Goal: Task Accomplishment & Management: Complete application form

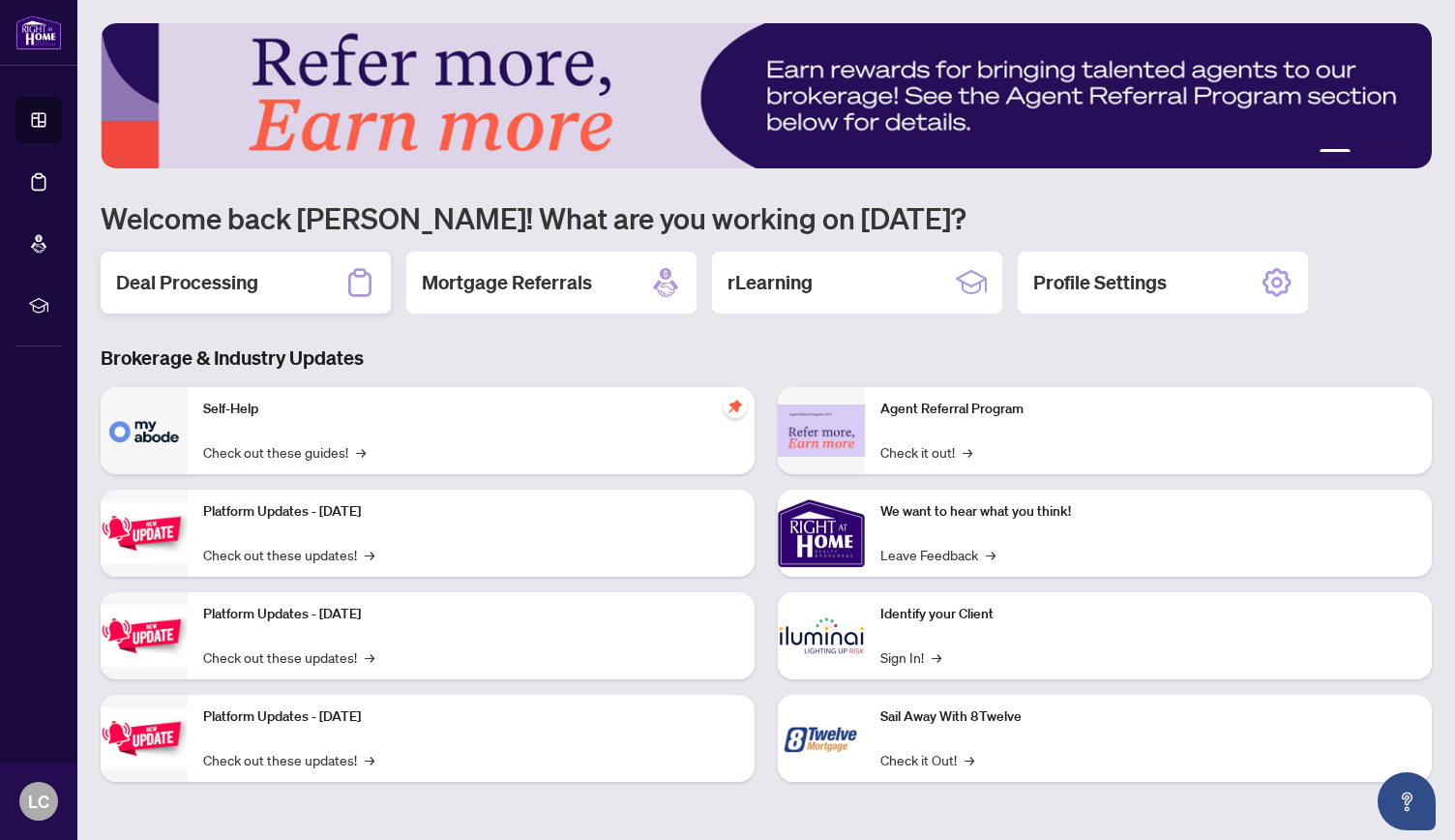
click at [257, 281] on div "Deal Processing" at bounding box center [246, 283] width 291 height 62
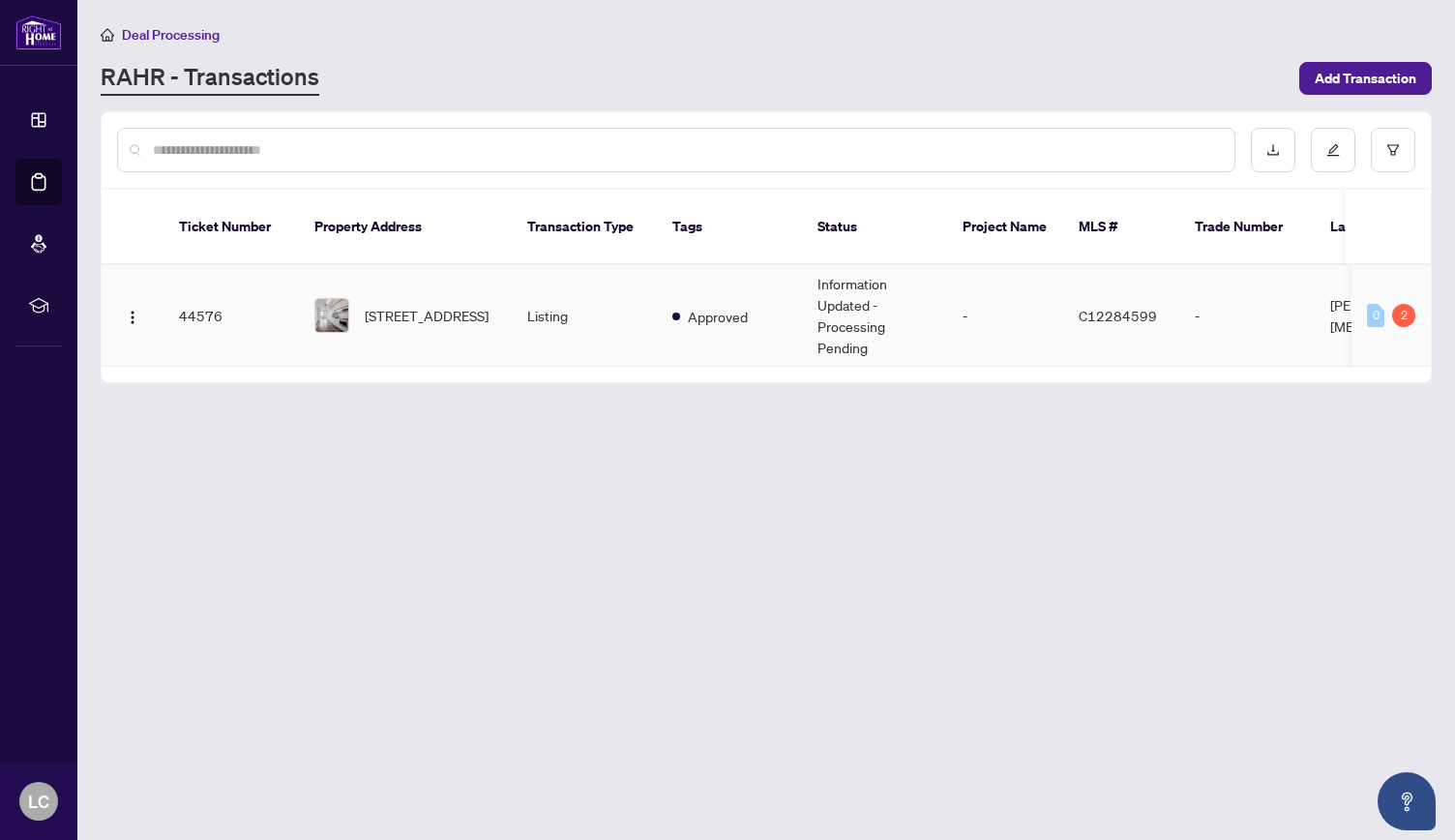
click at [836, 300] on td "Information Updated - Processing Pending" at bounding box center [875, 315] width 145 height 102
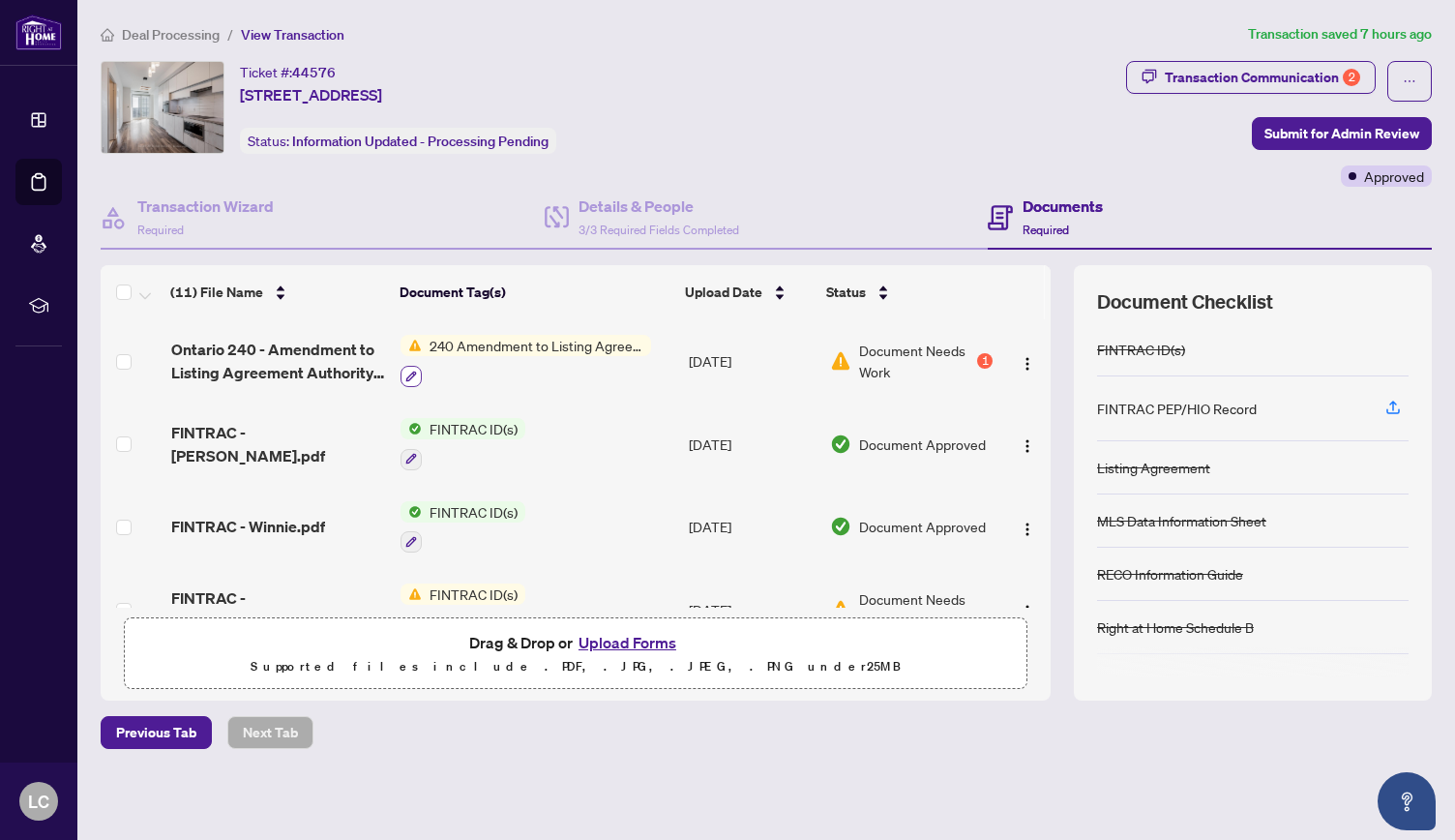
click at [414, 375] on icon "button" at bounding box center [411, 377] width 12 height 12
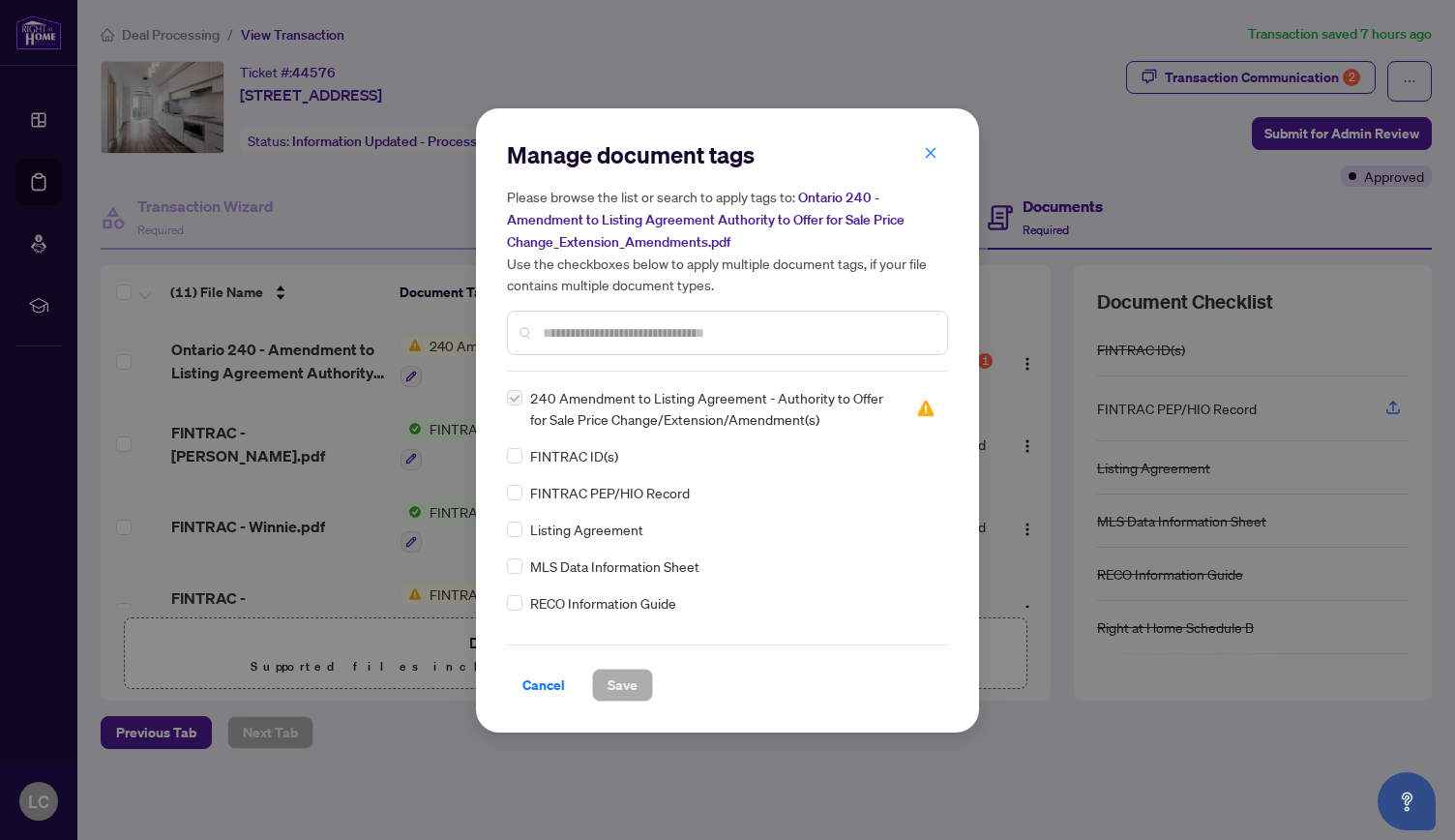
click at [575, 399] on span "240 Amendment to Listing Agreement - Authority to Offer for Sale Price Change/E…" at bounding box center [711, 408] width 363 height 42
click at [582, 407] on span "240 Amendment to Listing Agreement - Authority to Offer for Sale Price Change/E…" at bounding box center [711, 408] width 363 height 42
click at [929, 155] on icon "close" at bounding box center [931, 153] width 14 height 14
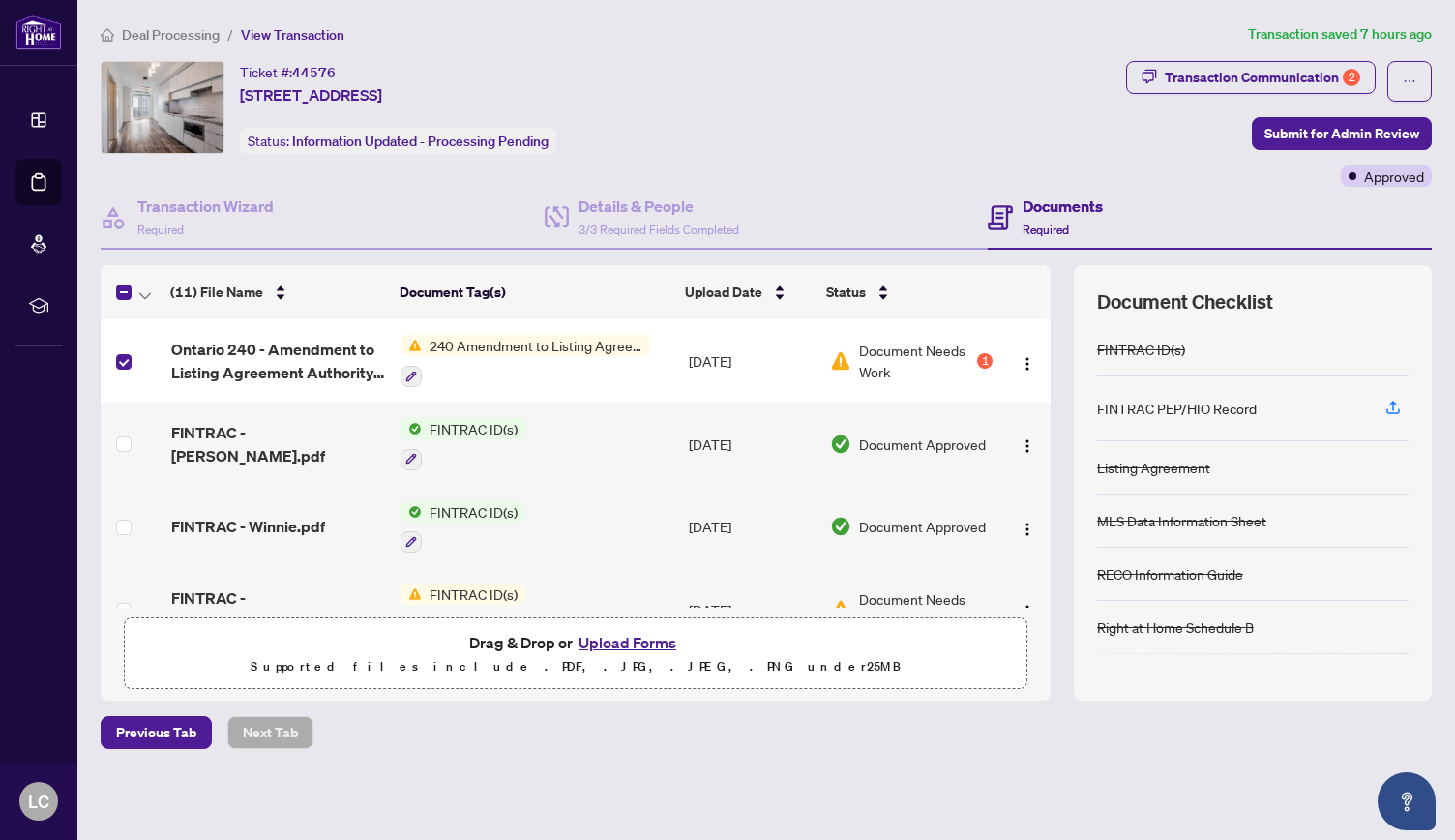
click at [610, 641] on button "Upload Forms" at bounding box center [628, 641] width 110 height 25
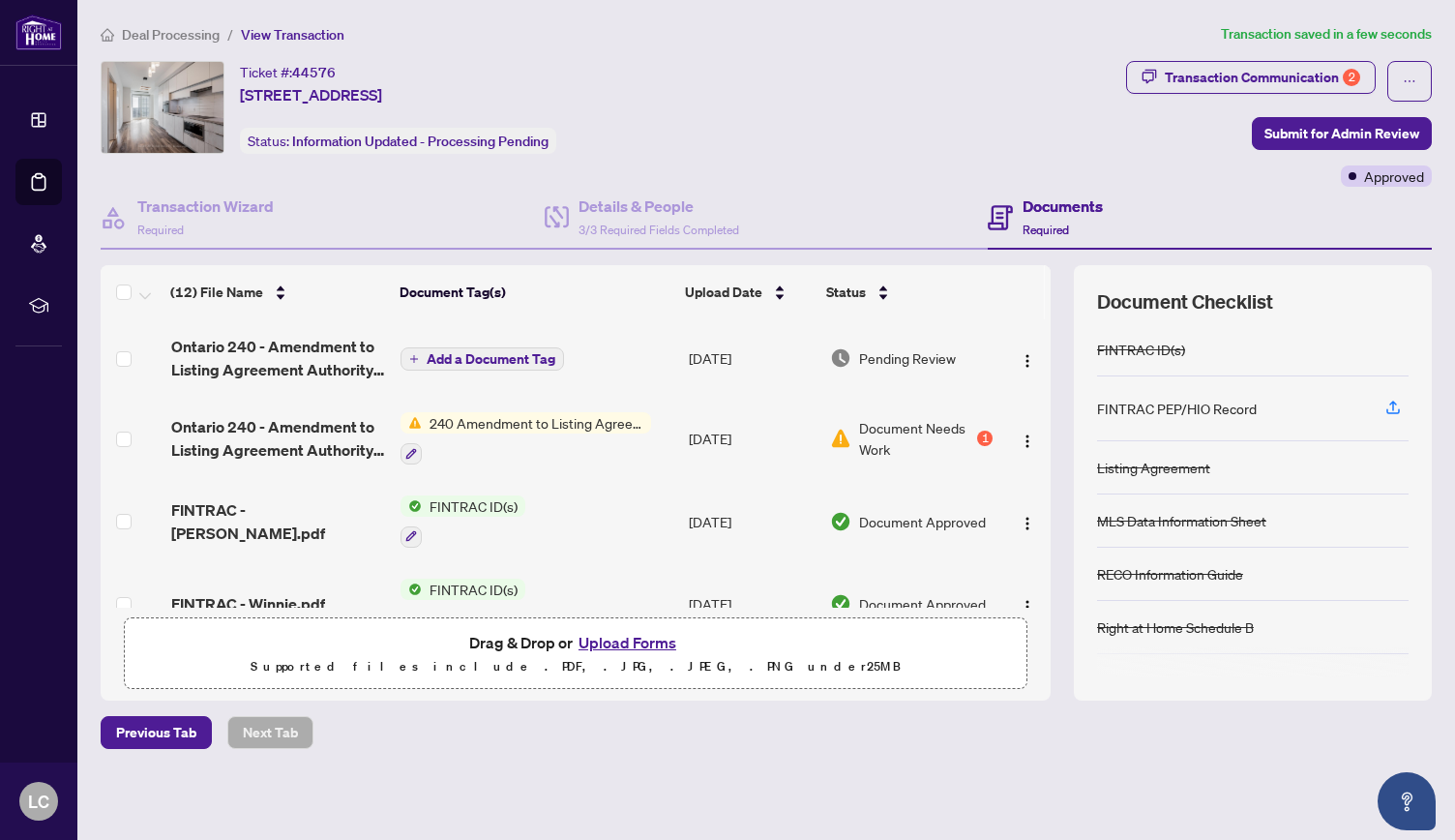
click at [414, 357] on icon "plus" at bounding box center [414, 359] width 10 height 10
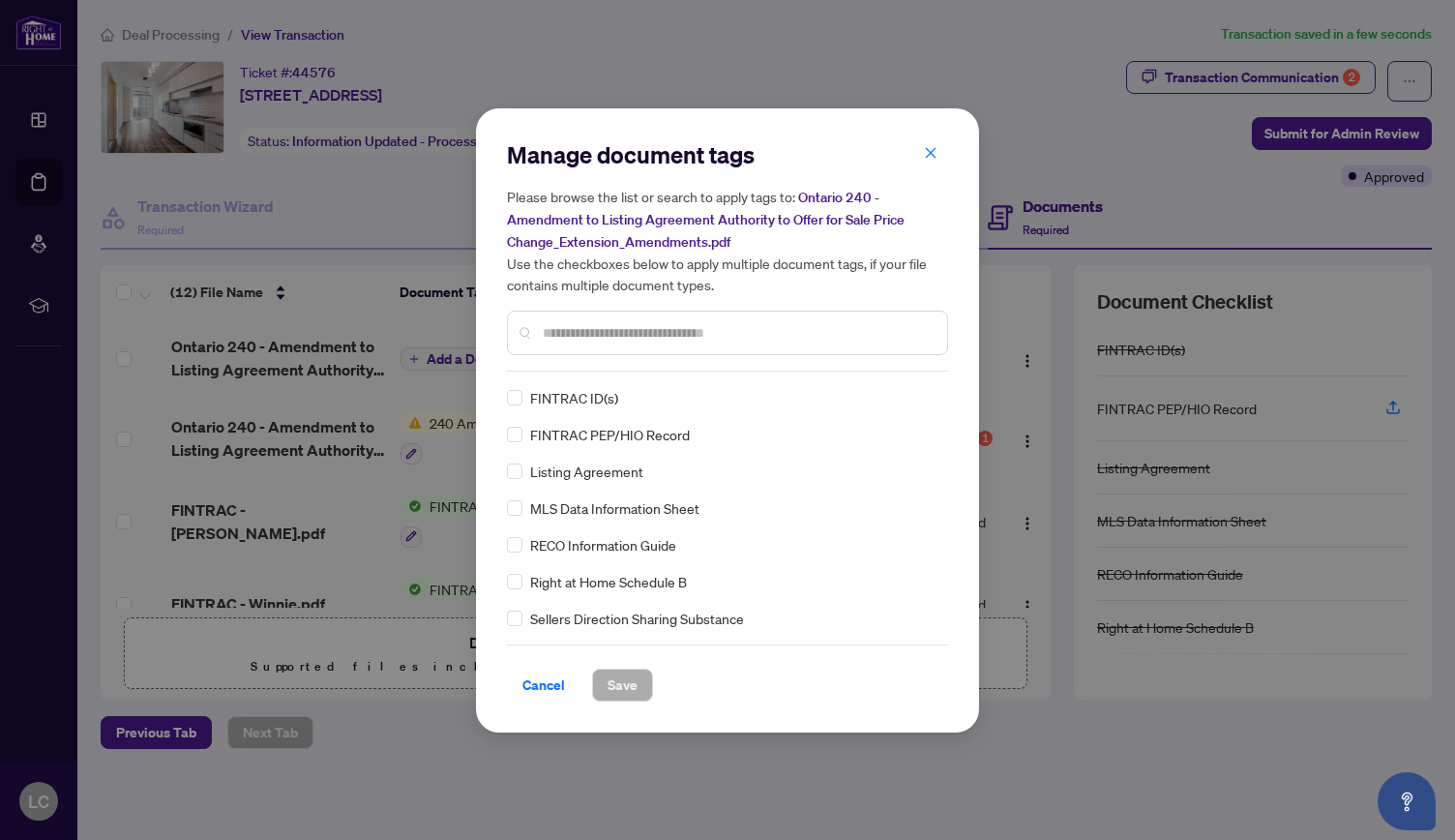
click at [573, 339] on input "text" at bounding box center [737, 333] width 389 height 22
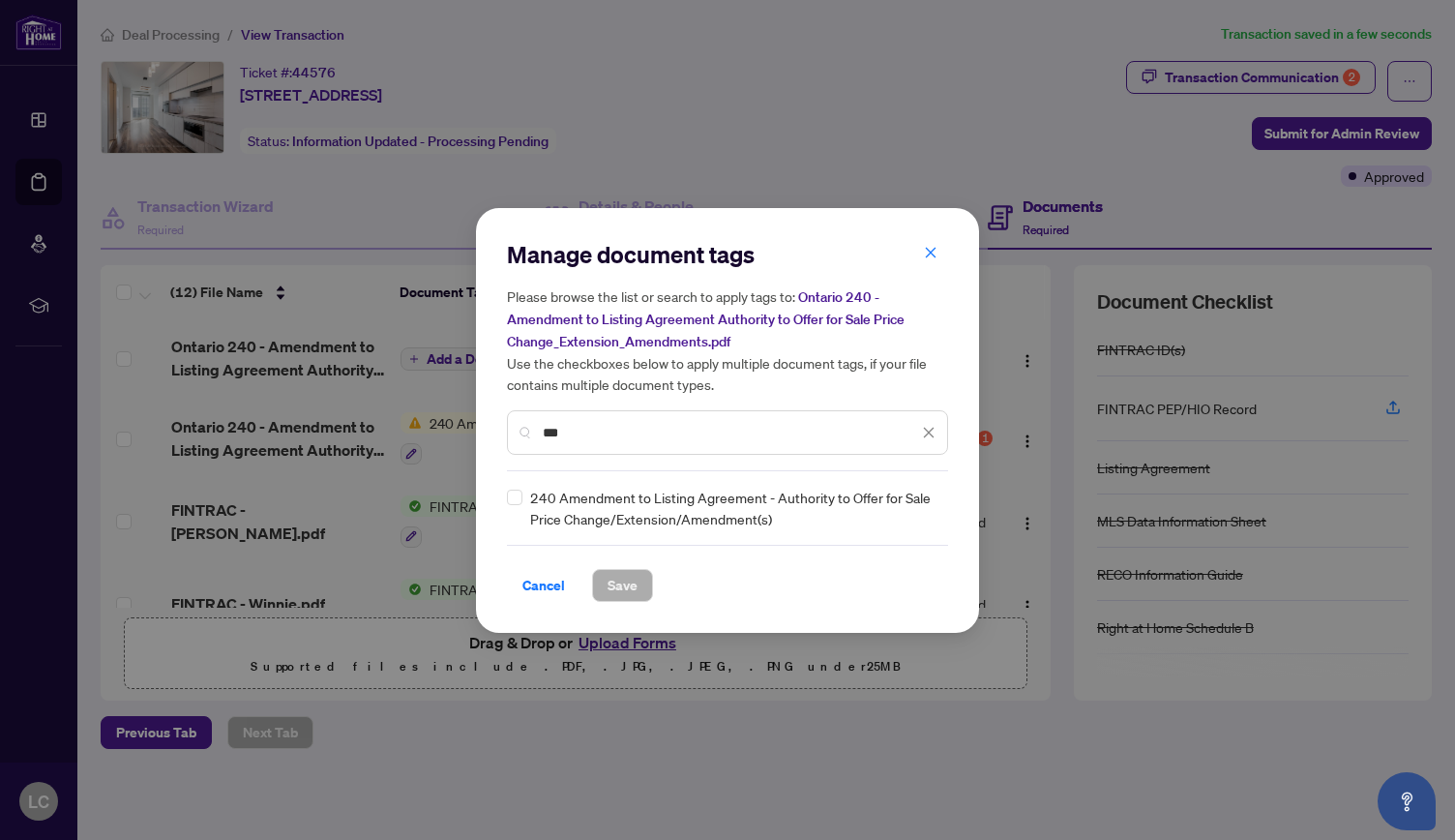
type input "***"
click at [612, 581] on span "Save" at bounding box center [623, 585] width 30 height 31
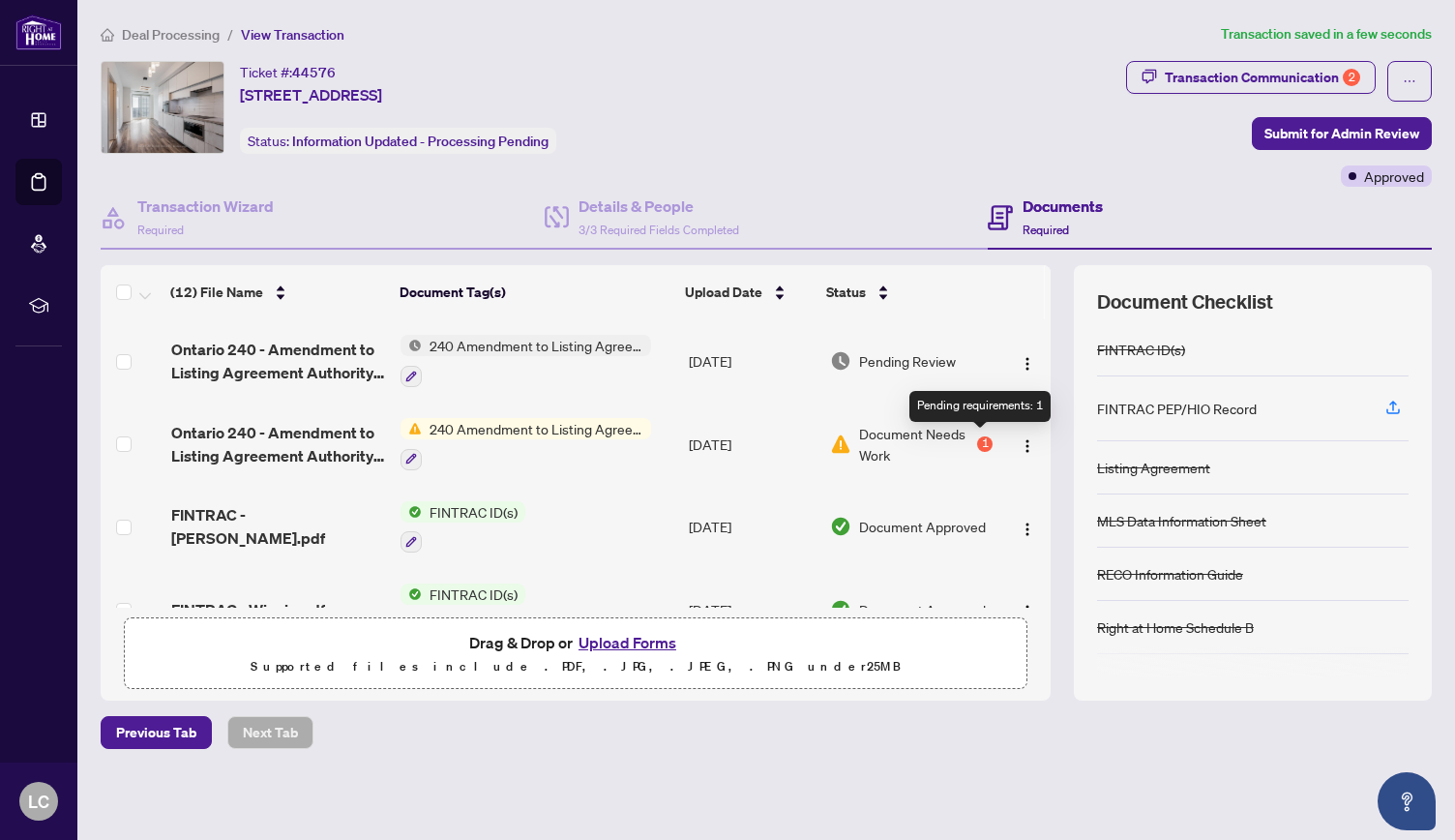
click at [979, 444] on div "1" at bounding box center [985, 445] width 16 height 16
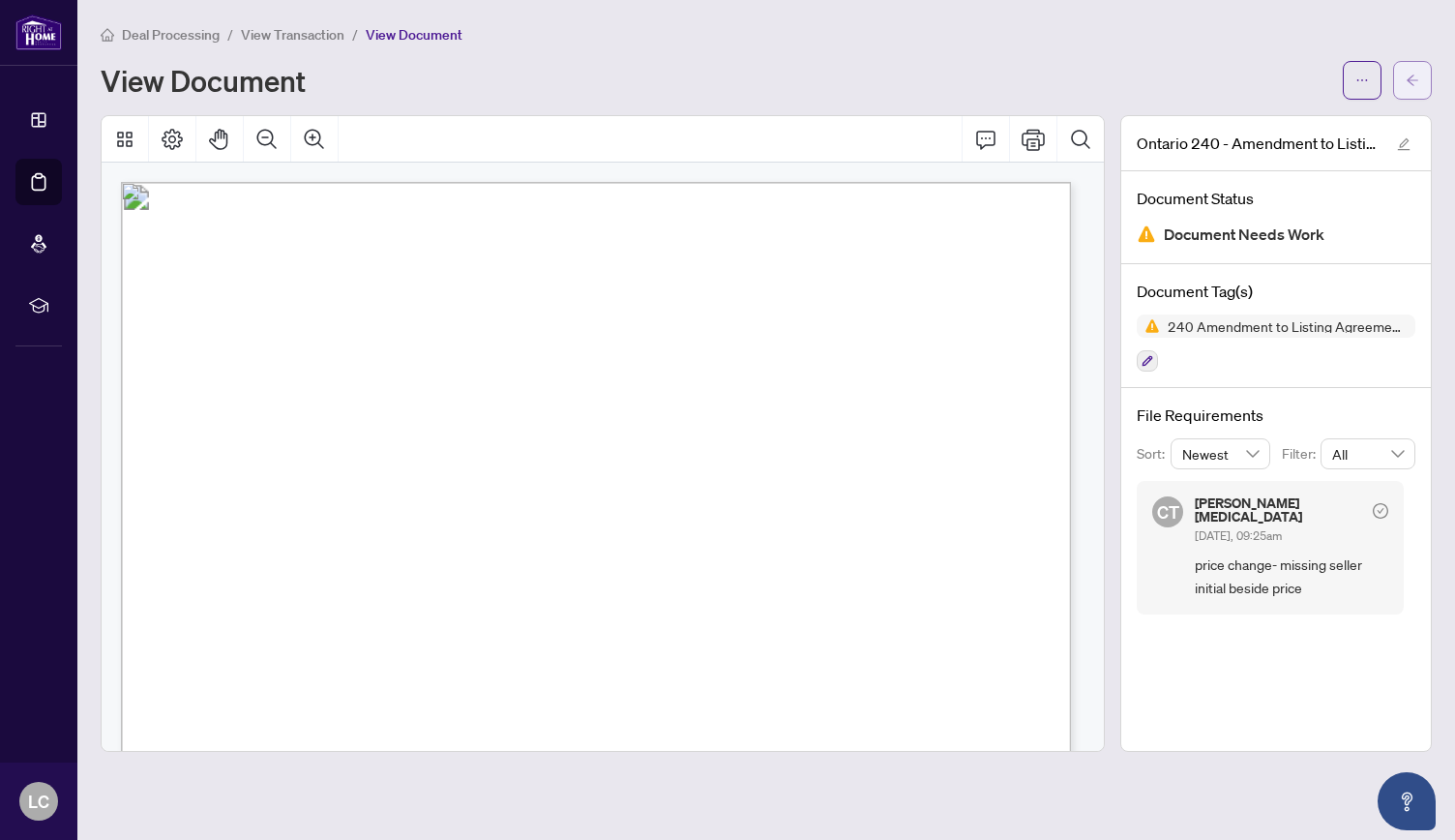
click at [1424, 77] on button "button" at bounding box center [1412, 80] width 39 height 39
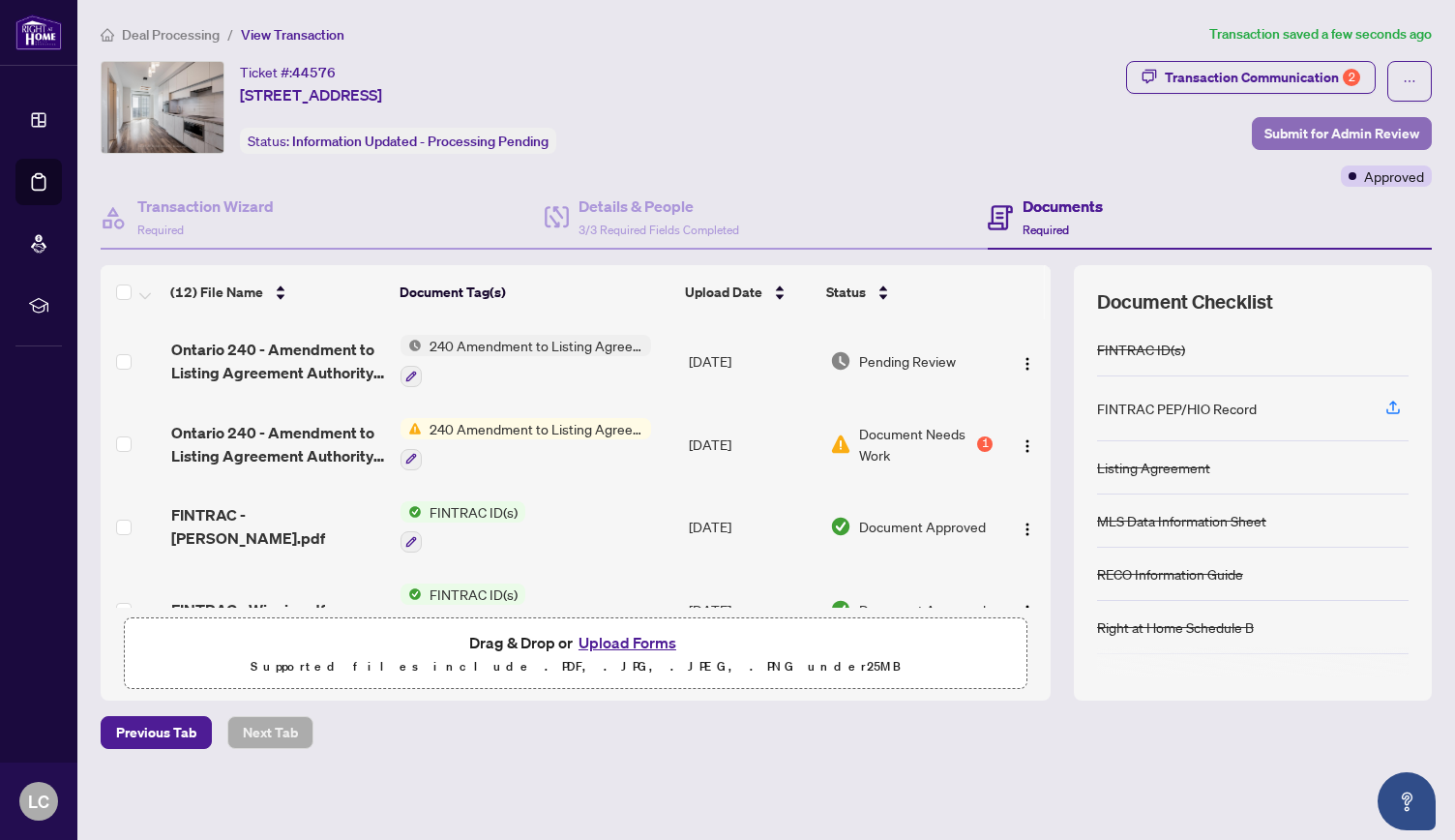
click at [1333, 126] on span "Submit for Admin Review" at bounding box center [1342, 132] width 155 height 31
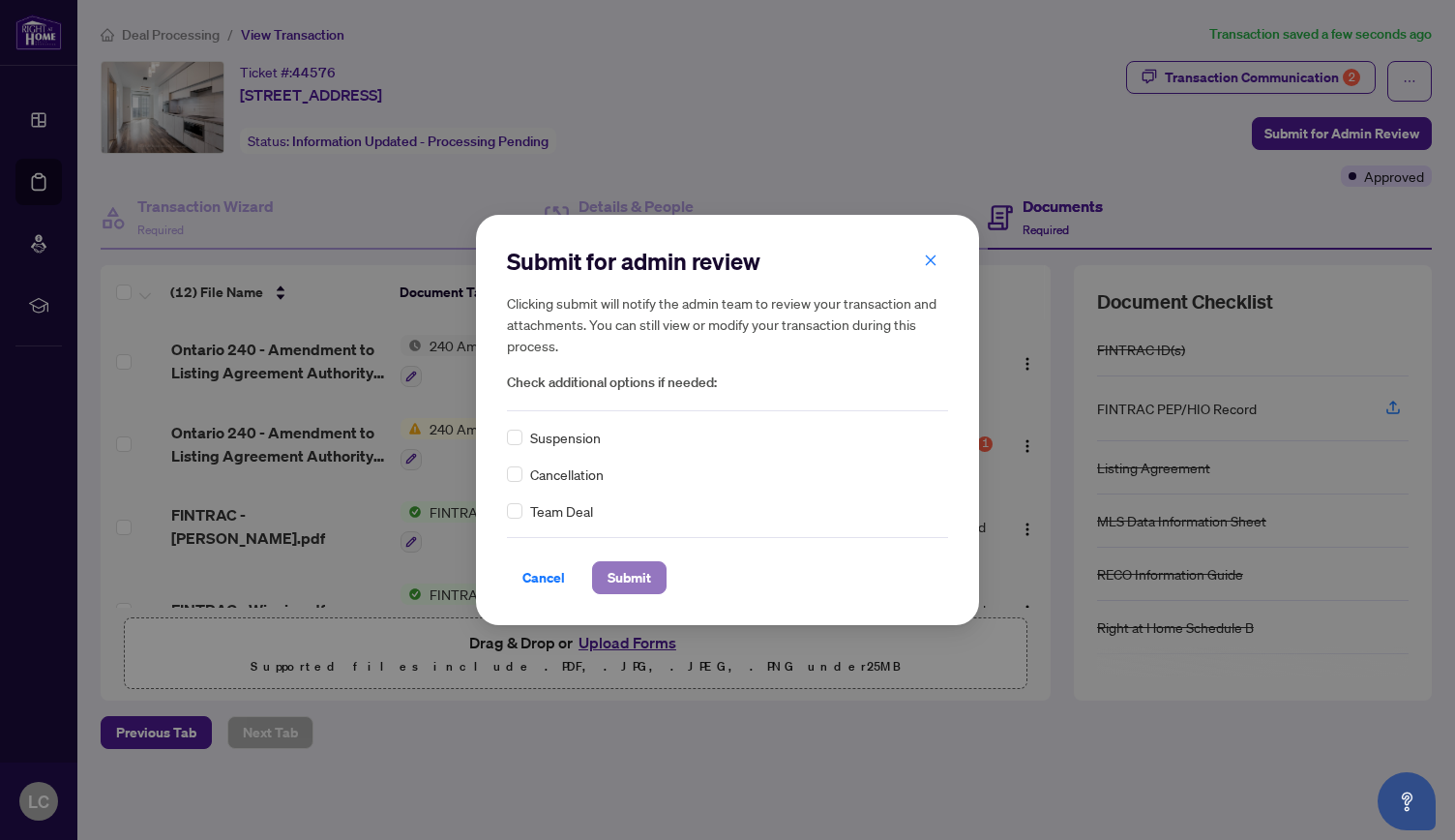
click at [616, 573] on span "Submit" at bounding box center [630, 577] width 43 height 31
